Goal: Feedback & Contribution: Submit feedback/report problem

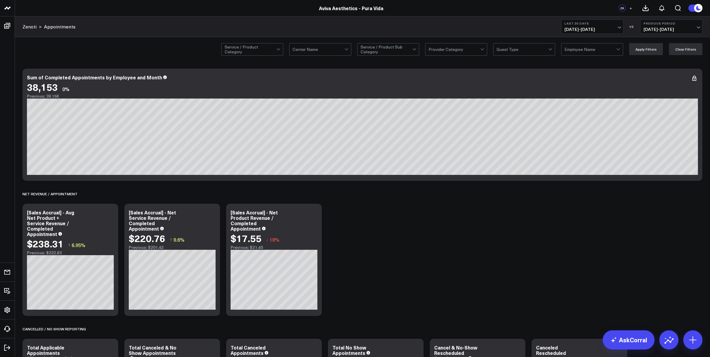
click at [418, 49] on div at bounding box center [415, 49] width 5 height 12
click at [344, 52] on div at bounding box center [319, 49] width 52 height 12
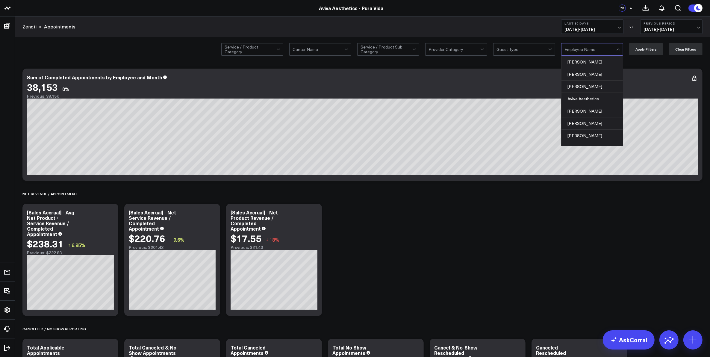
click at [570, 47] on div at bounding box center [591, 49] width 52 height 12
click at [172, 50] on div "Service / Product Category Center Name Service / Product Sub Category Provider …" at bounding box center [362, 49] width 695 height 24
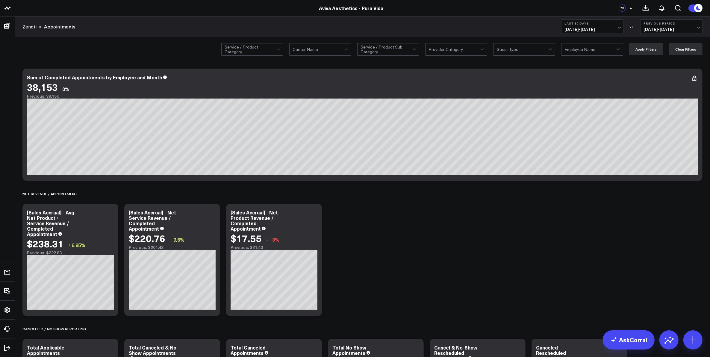
click at [697, 79] on icon at bounding box center [694, 78] width 7 height 7
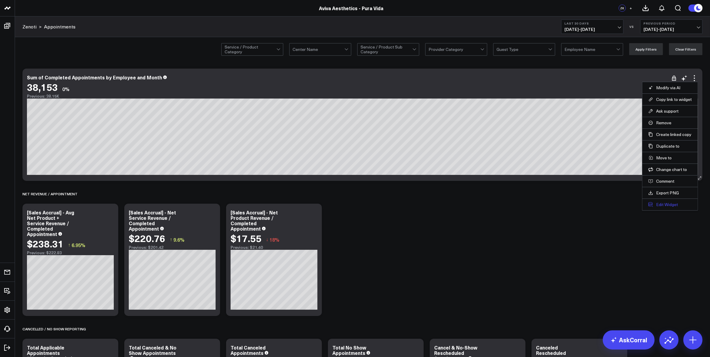
click at [662, 207] on button "Edit Widget" at bounding box center [670, 204] width 43 height 5
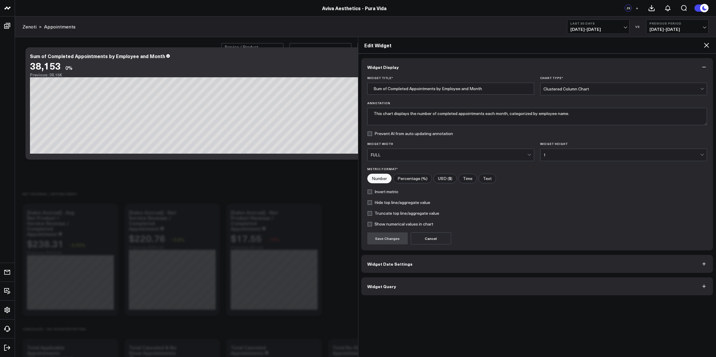
click at [431, 267] on button "Widget Date Settings" at bounding box center [537, 264] width 352 height 18
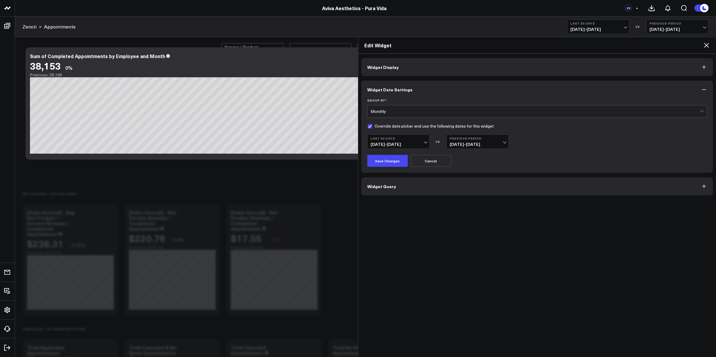
click at [502, 141] on button "Previous Period 08/07/25 - 09/05/25" at bounding box center [477, 142] width 62 height 14
click at [423, 141] on button "Last 30 Days 09/06/25 - 10/05/25" at bounding box center [398, 142] width 62 height 14
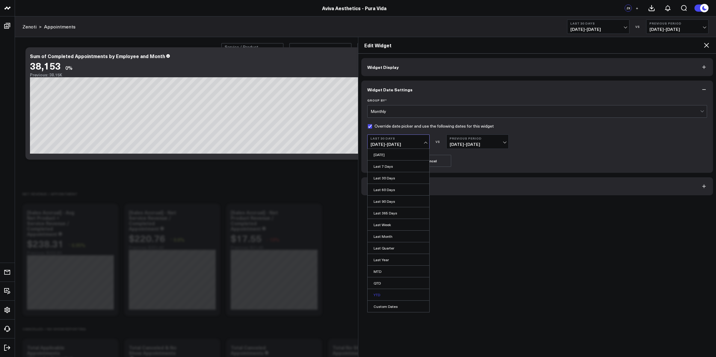
click at [392, 294] on link "YTD" at bounding box center [399, 294] width 62 height 11
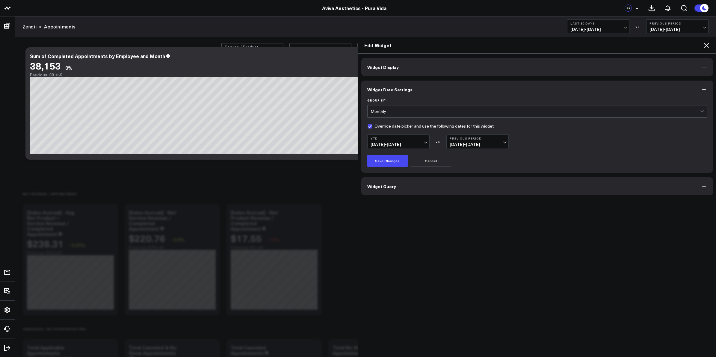
click at [422, 140] on b "YTD" at bounding box center [399, 139] width 56 height 4
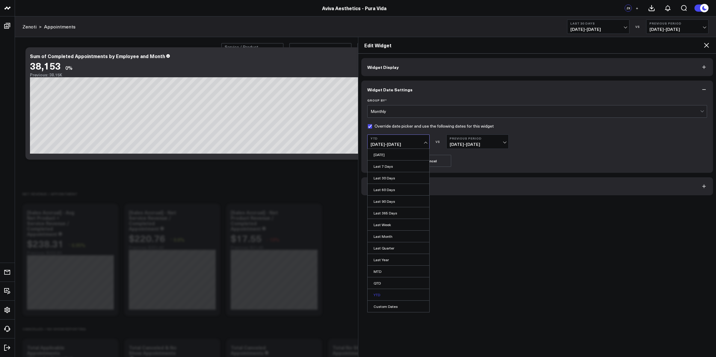
click at [387, 296] on link "YTD" at bounding box center [399, 294] width 62 height 11
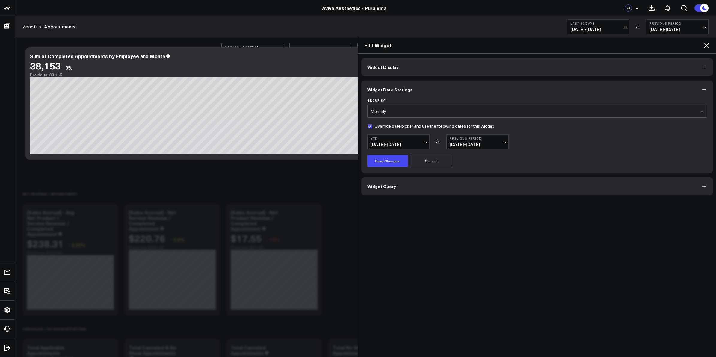
click at [489, 138] on b "Previous Period" at bounding box center [478, 139] width 56 height 4
click at [481, 177] on link "YoY" at bounding box center [478, 177] width 62 height 11
click at [393, 163] on button "Save Changes" at bounding box center [387, 161] width 40 height 12
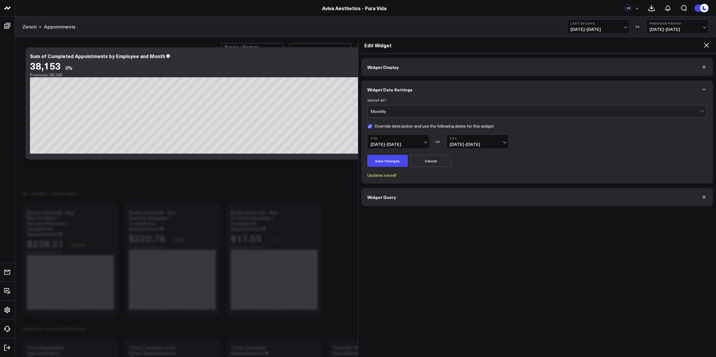
click at [706, 44] on icon at bounding box center [706, 45] width 7 height 7
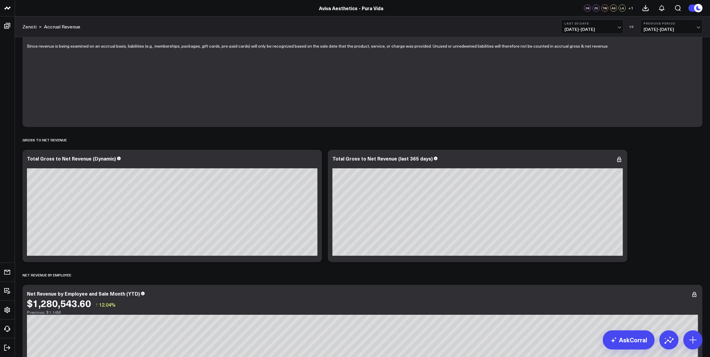
scroll to position [75, 0]
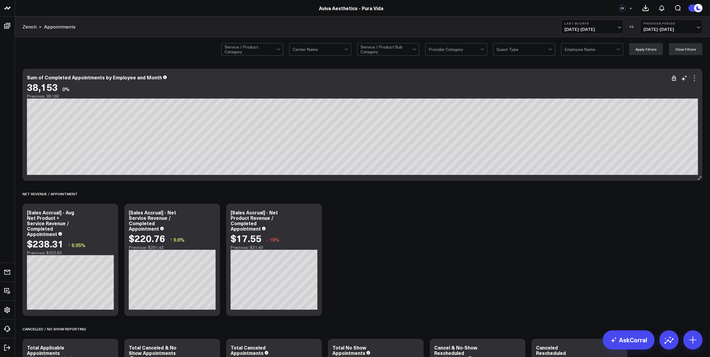
click at [695, 80] on icon at bounding box center [694, 80] width 1 height 1
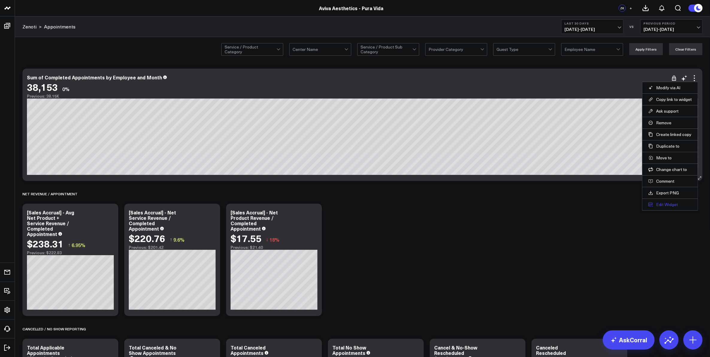
click at [661, 207] on button "Edit Widget" at bounding box center [670, 204] width 43 height 5
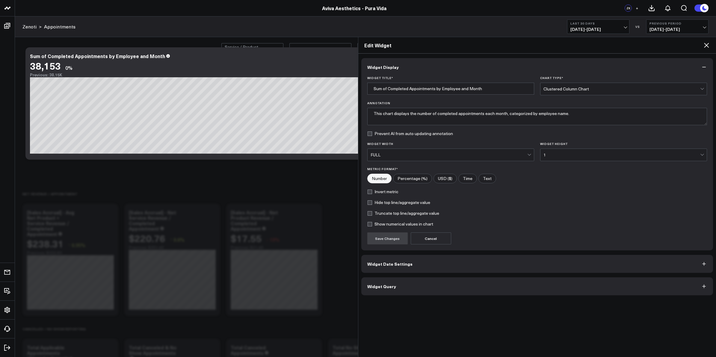
click at [408, 263] on span "Widget Date Settings" at bounding box center [389, 264] width 45 height 5
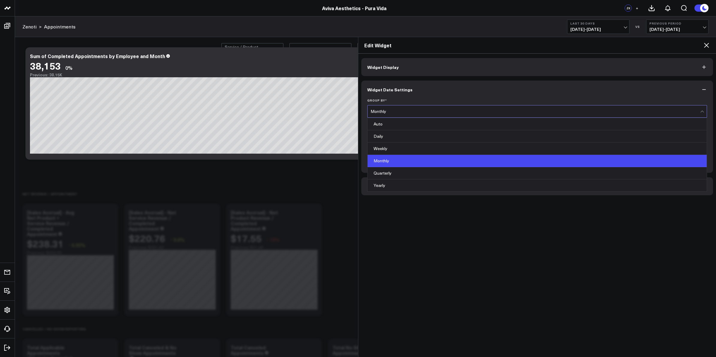
click at [420, 105] on div "Monthly" at bounding box center [537, 111] width 340 height 13
click at [427, 90] on button "Widget Date Settings" at bounding box center [537, 90] width 352 height 18
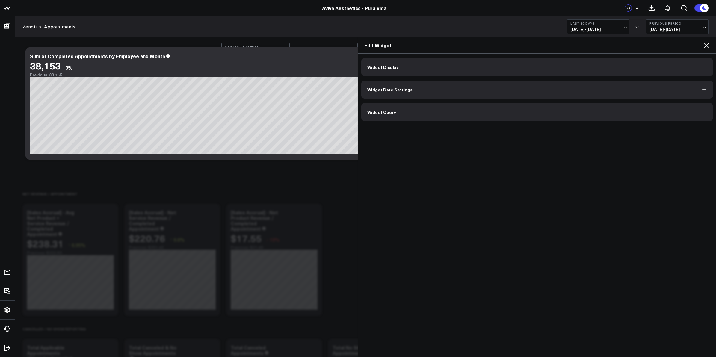
click at [427, 92] on button "Widget Date Settings" at bounding box center [537, 90] width 352 height 18
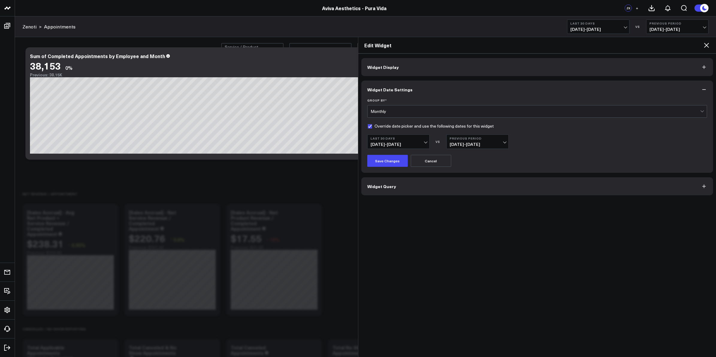
click at [421, 146] on span "09/06/25 - 10/05/25" at bounding box center [399, 144] width 56 height 5
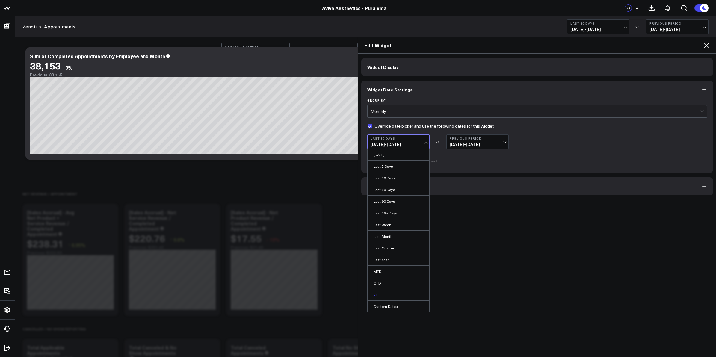
click at [384, 294] on link "YTD" at bounding box center [399, 294] width 62 height 11
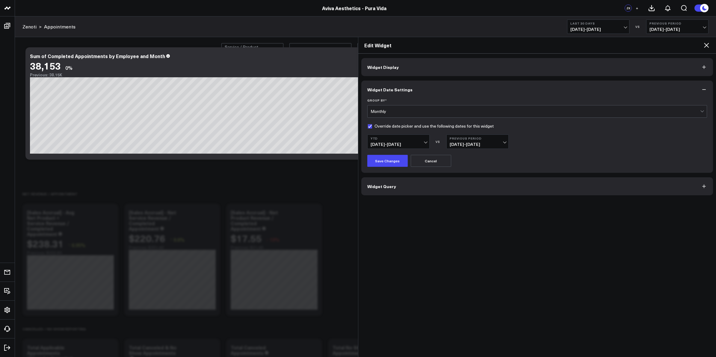
click at [427, 163] on button "Cancel" at bounding box center [431, 161] width 40 height 12
click at [706, 45] on icon at bounding box center [706, 45] width 5 height 5
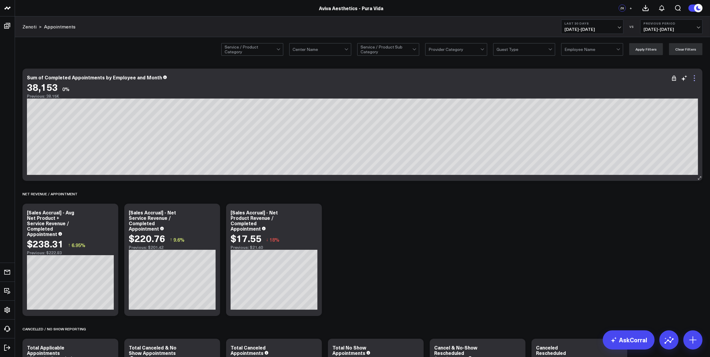
click at [695, 81] on icon at bounding box center [694, 80] width 1 height 1
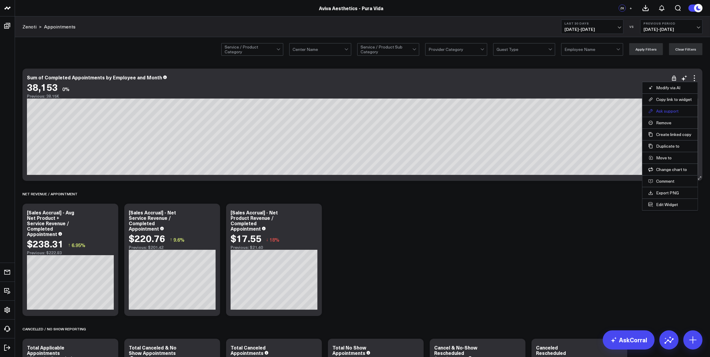
click at [663, 112] on button "Ask support" at bounding box center [670, 110] width 43 height 5
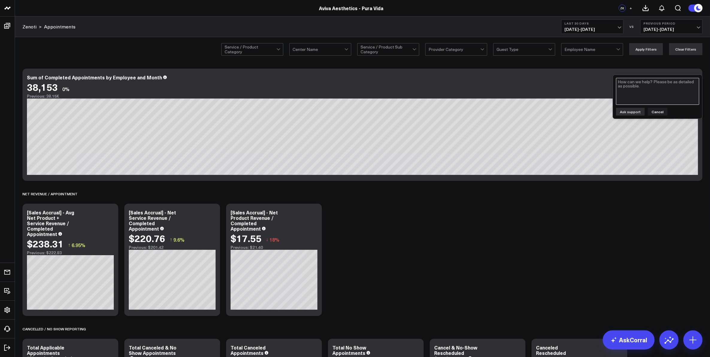
click at [661, 98] on textarea at bounding box center [657, 91] width 83 height 27
type textarea "@"
type textarea "@Corral - please make this widget show YTD with the comparison being YOY. When …"
click at [633, 114] on button "Ask support" at bounding box center [630, 112] width 29 height 8
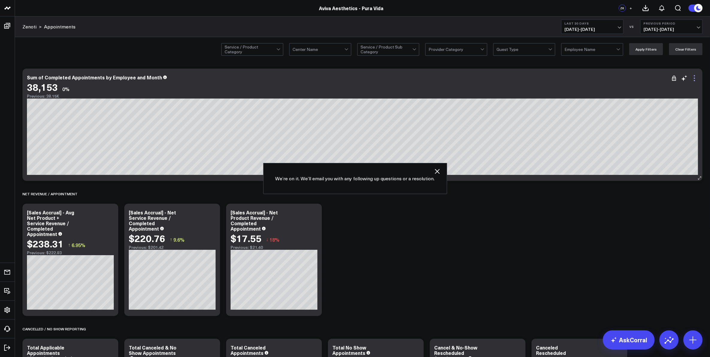
click at [695, 80] on icon at bounding box center [694, 80] width 1 height 1
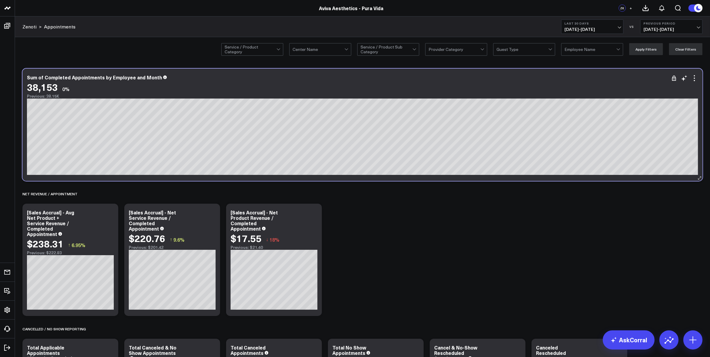
click at [543, 75] on div "Sum of Completed Appointments by Employee and Month" at bounding box center [363, 77] width 672 height 5
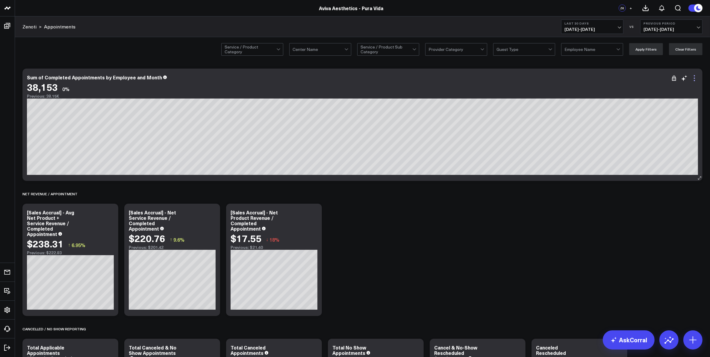
click at [696, 77] on icon at bounding box center [694, 78] width 7 height 7
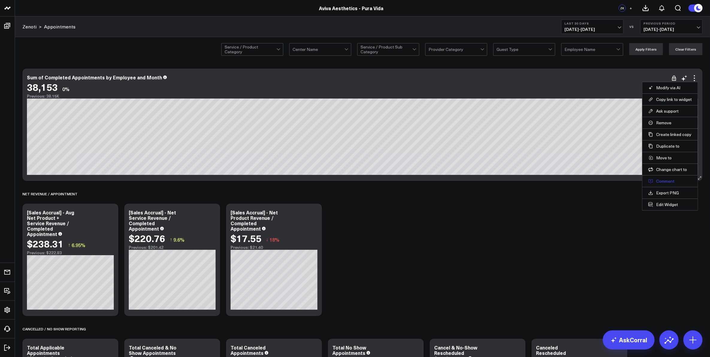
click at [667, 183] on button "Comment" at bounding box center [670, 181] width 43 height 5
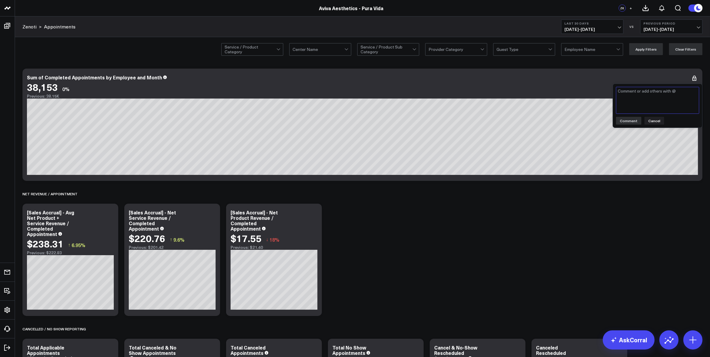
click at [646, 103] on textarea at bounding box center [657, 100] width 83 height 27
type textarea "@Corral Support please make this widget show YTD with the comparison being YOY.…"
click at [637, 120] on button "Comment" at bounding box center [628, 121] width 25 height 8
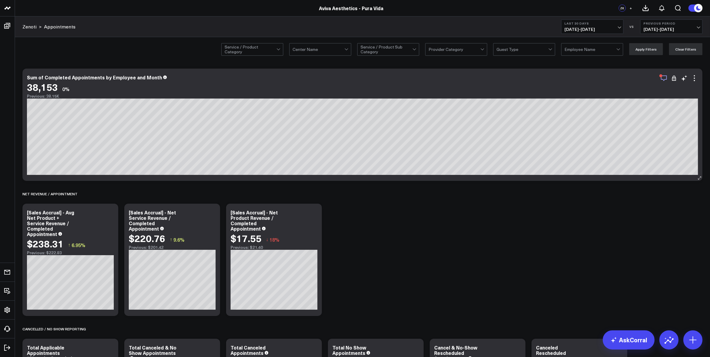
click at [665, 80] on icon "button" at bounding box center [664, 79] width 6 height 6
